Goal: Navigation & Orientation: Find specific page/section

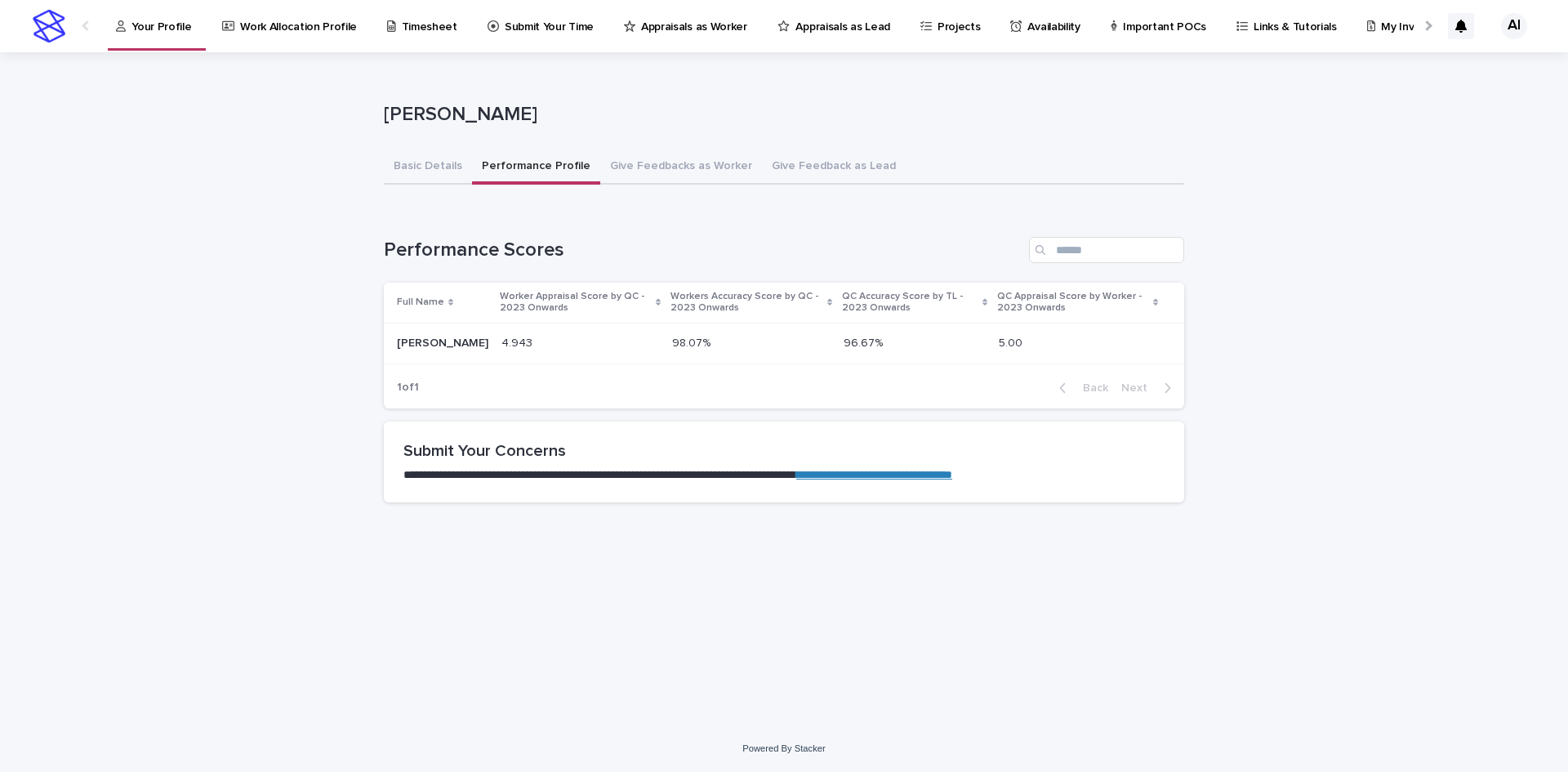
click at [351, 32] on div "Work Allocation Profile" at bounding box center [293, 17] width 145 height 34
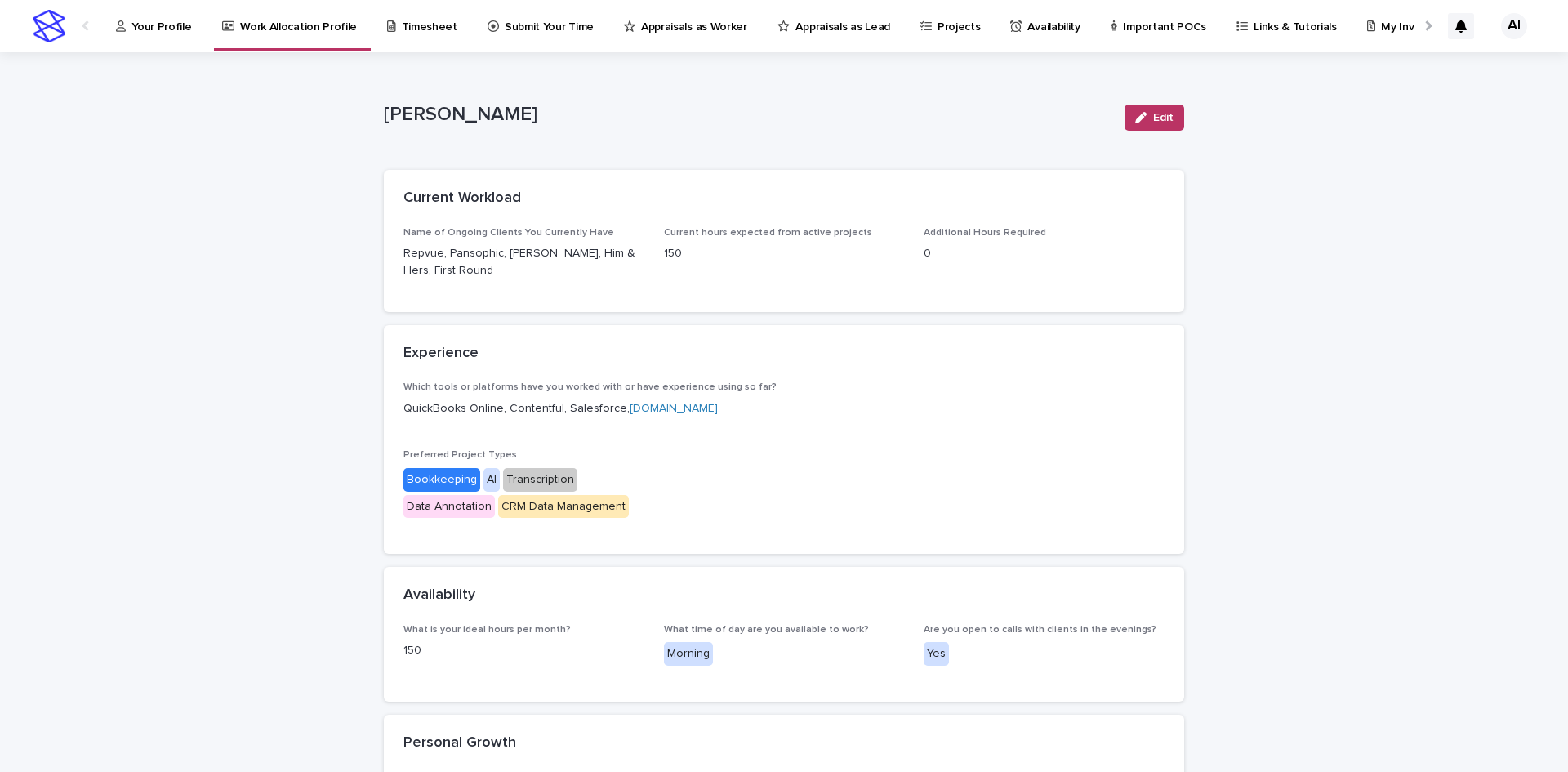
click at [164, 35] on link "Your Profile" at bounding box center [156, 25] width 85 height 50
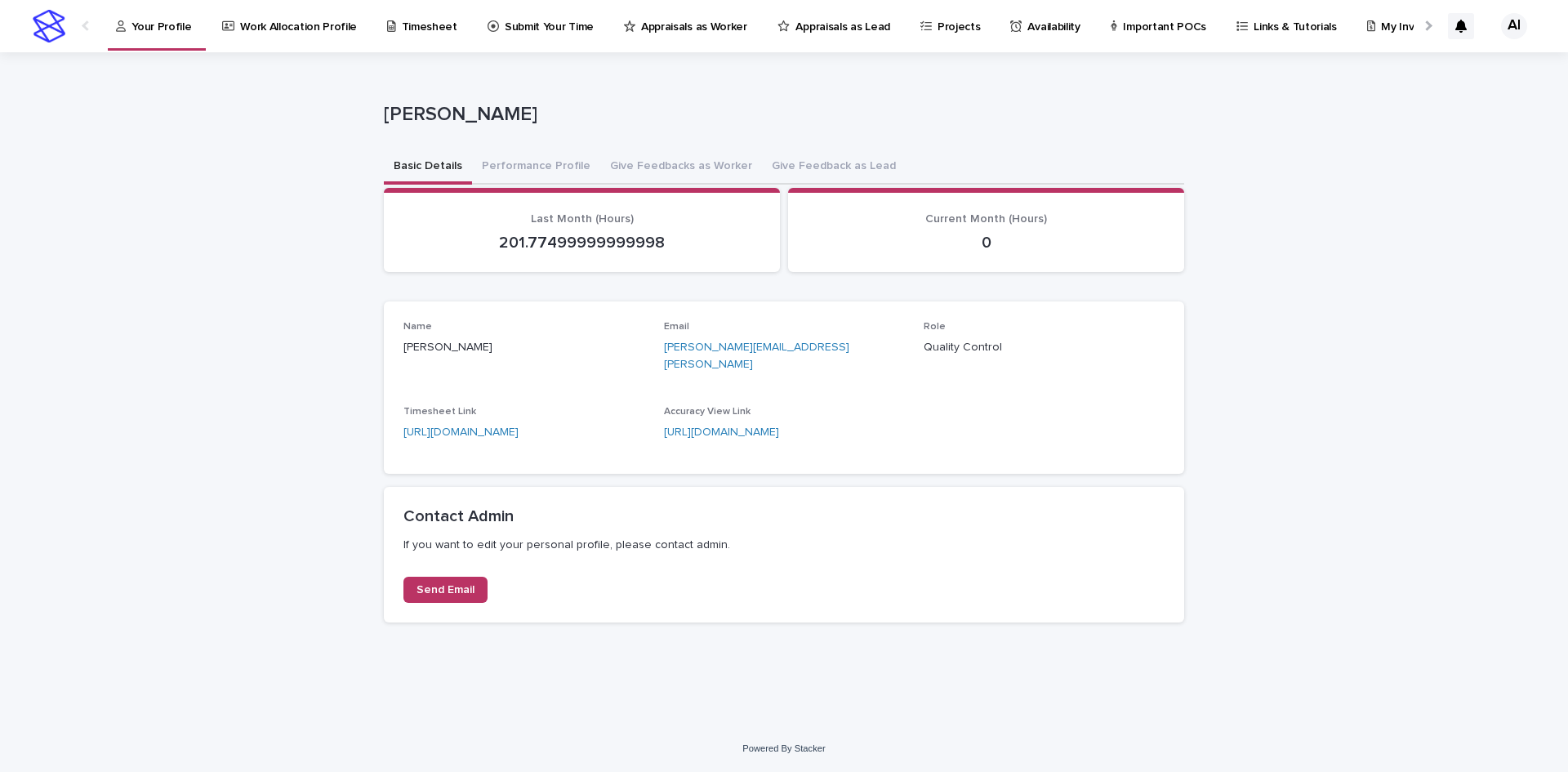
click at [728, 29] on div "Appraisals as Worker" at bounding box center [688, 17] width 132 height 34
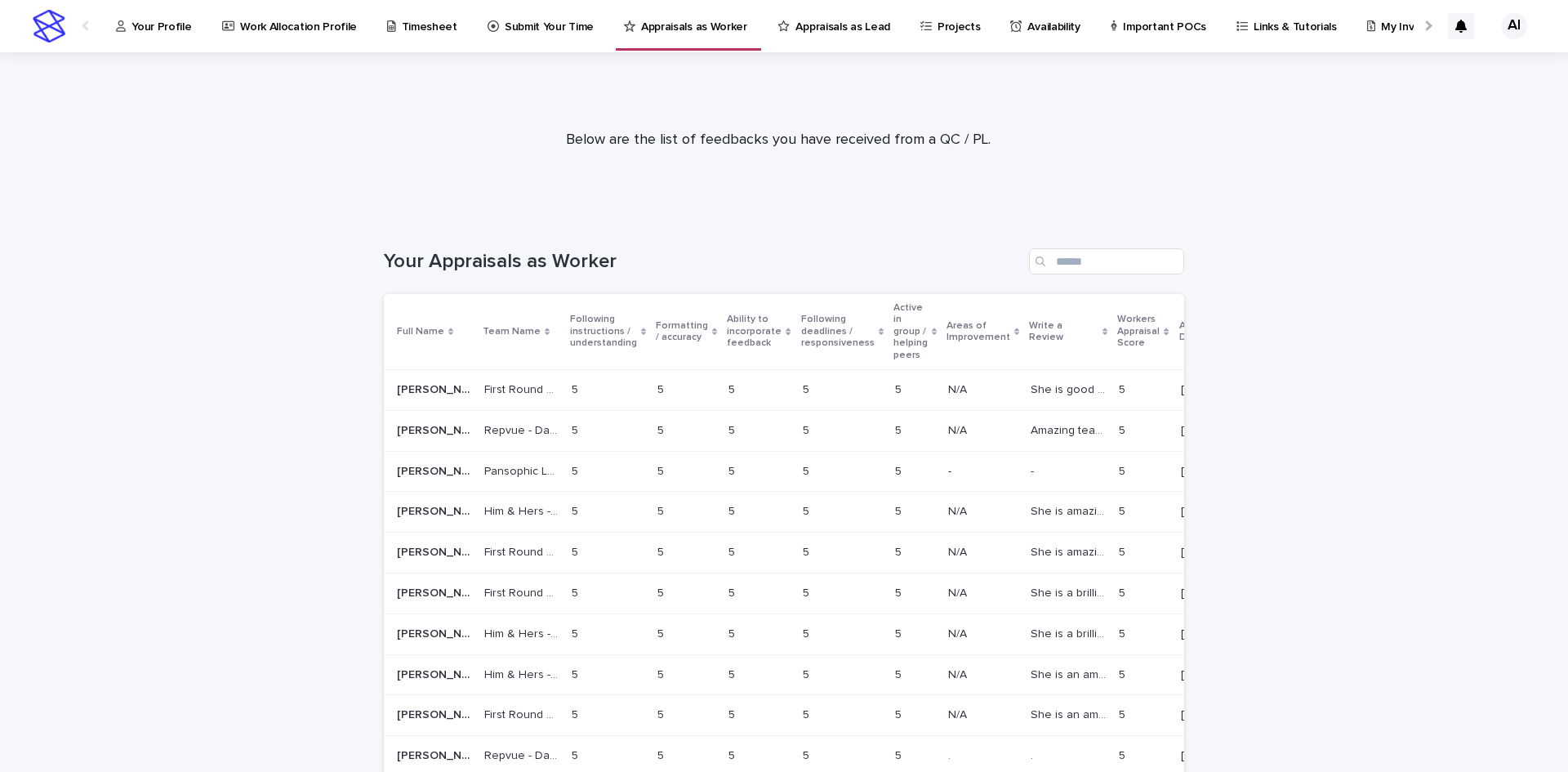
click at [800, 18] on p "Appraisals as Lead" at bounding box center [842, 17] width 94 height 34
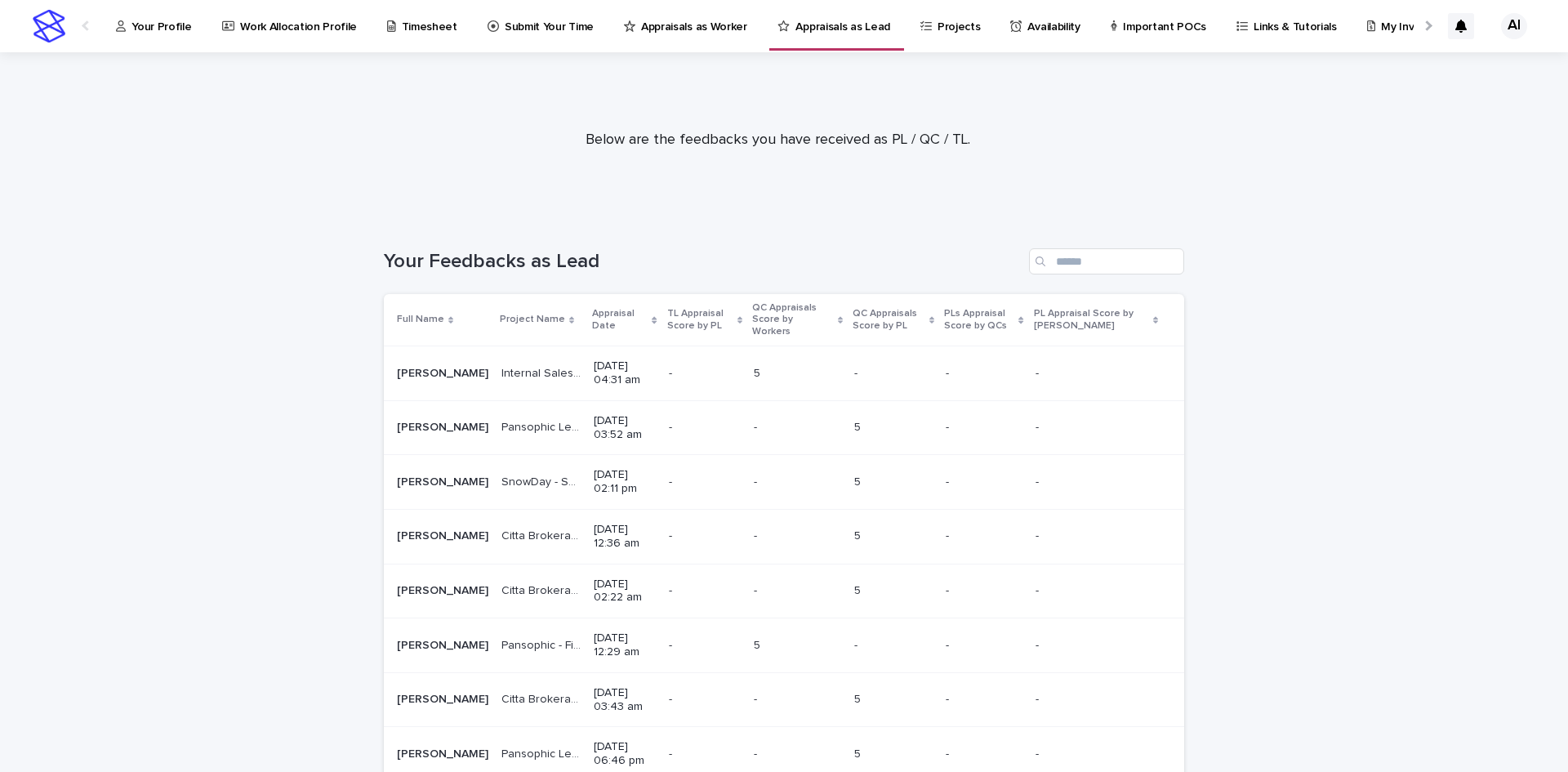
click at [165, 30] on p "Your Profile" at bounding box center [161, 17] width 60 height 34
